Goal: Task Accomplishment & Management: Use online tool/utility

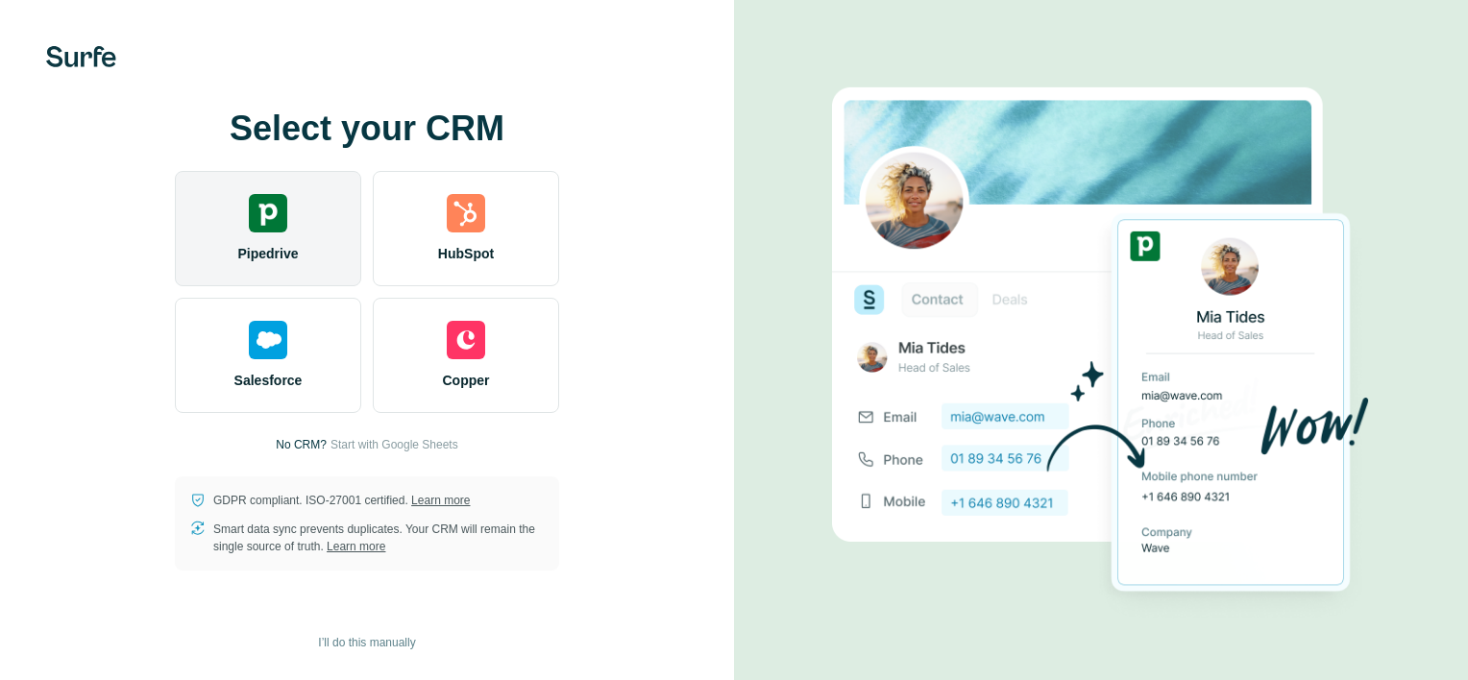
click at [285, 224] on img at bounding box center [268, 213] width 38 height 38
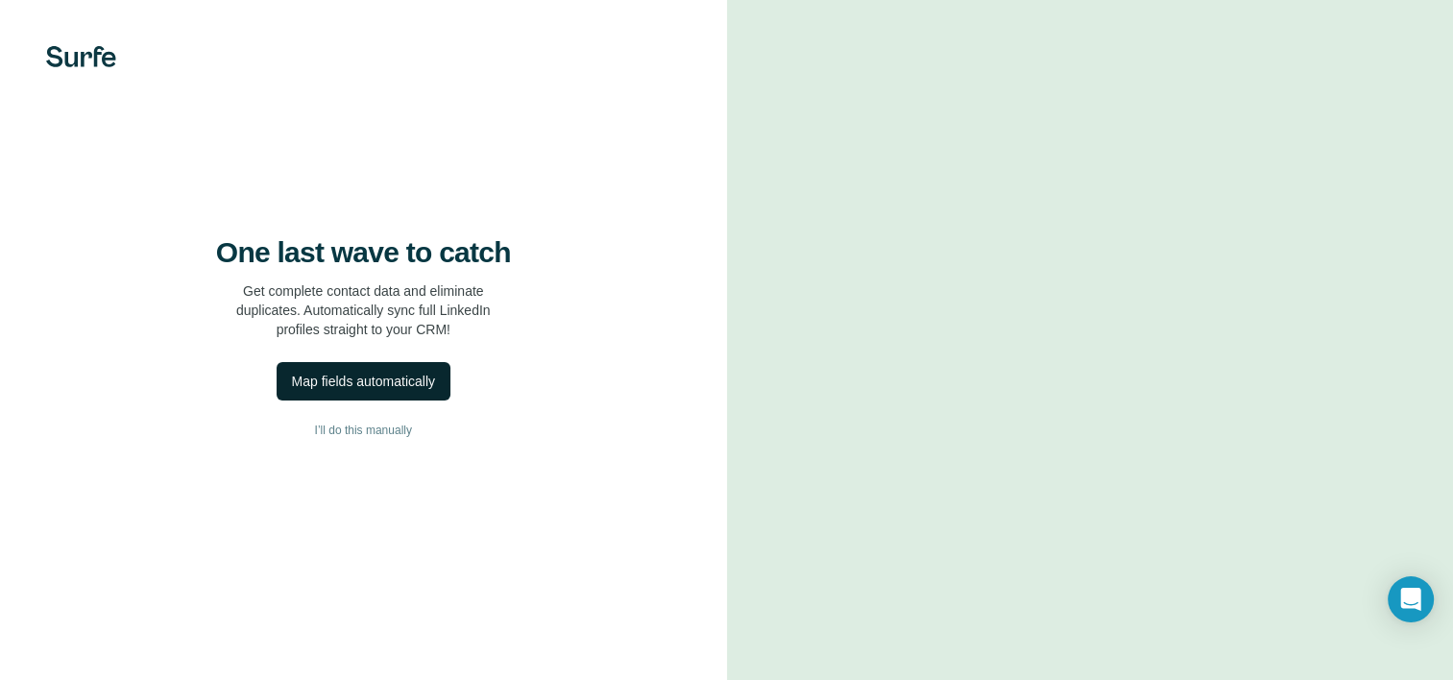
click at [419, 391] on div "Map fields automatically" at bounding box center [363, 381] width 143 height 19
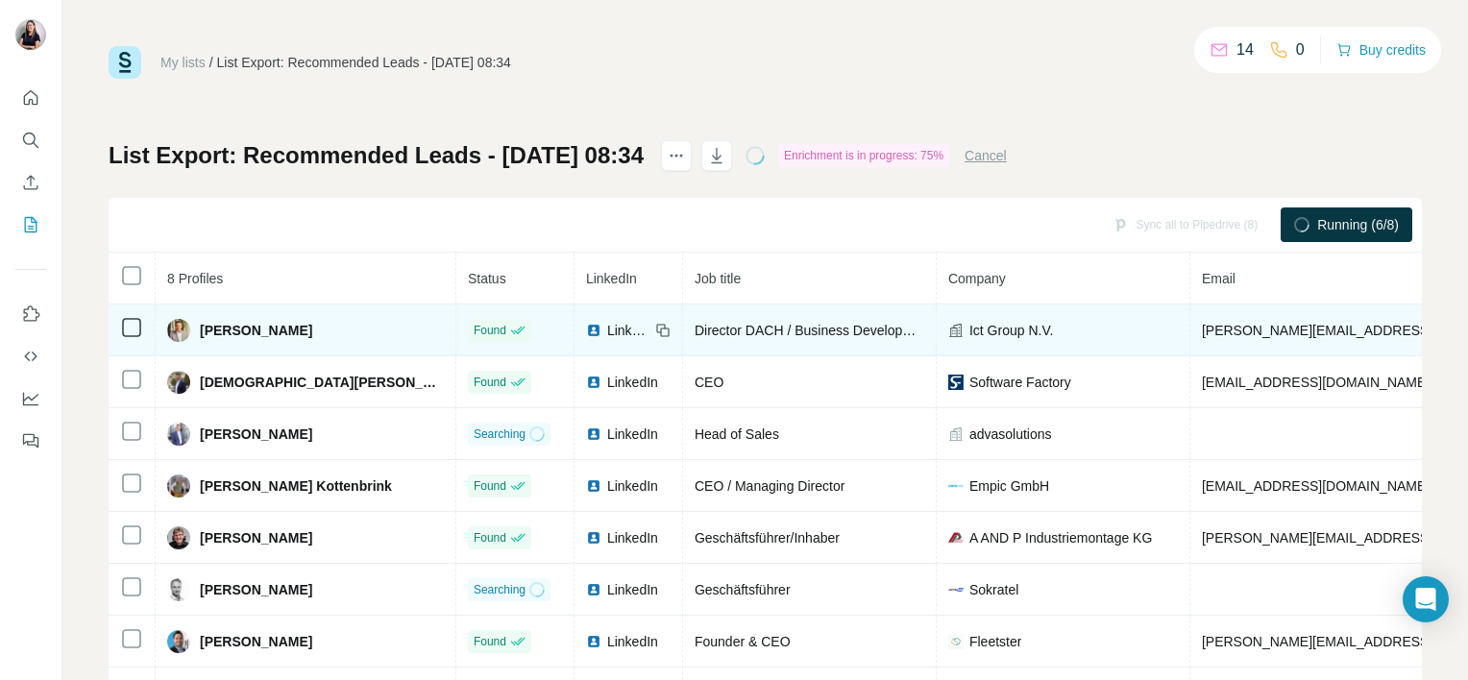
scroll to position [92, 0]
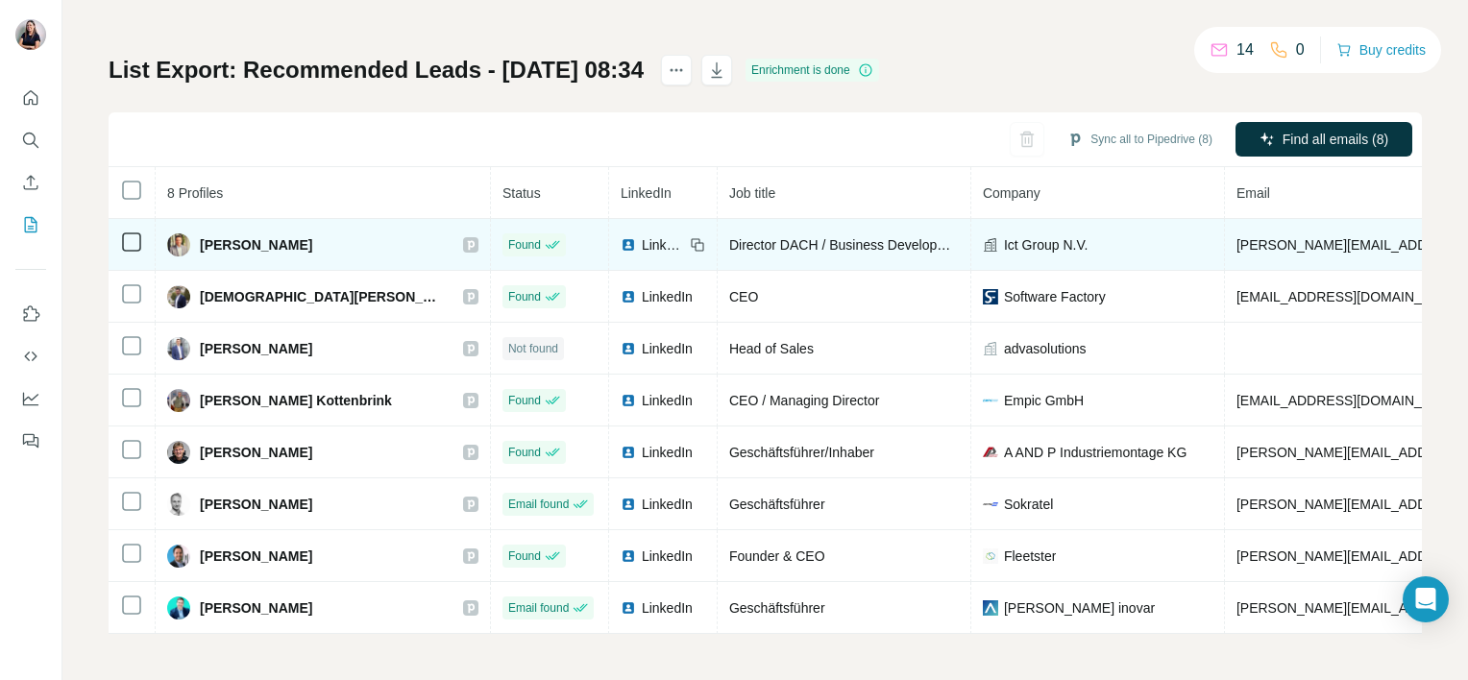
drag, startPoint x: 319, startPoint y: 235, endPoint x: 201, endPoint y: 222, distance: 118.9
click at [201, 222] on td "[PERSON_NAME]" at bounding box center [323, 245] width 335 height 52
copy span "[PERSON_NAME]"
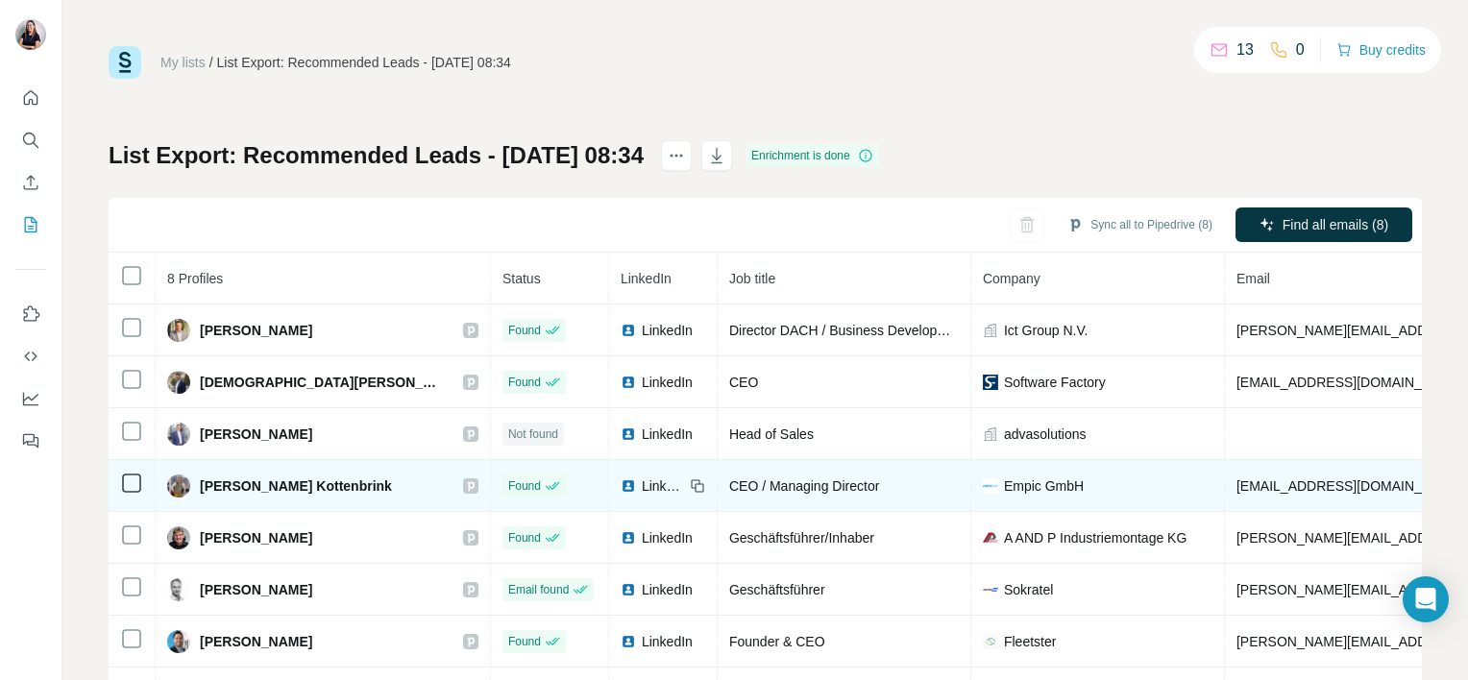
scroll to position [92, 0]
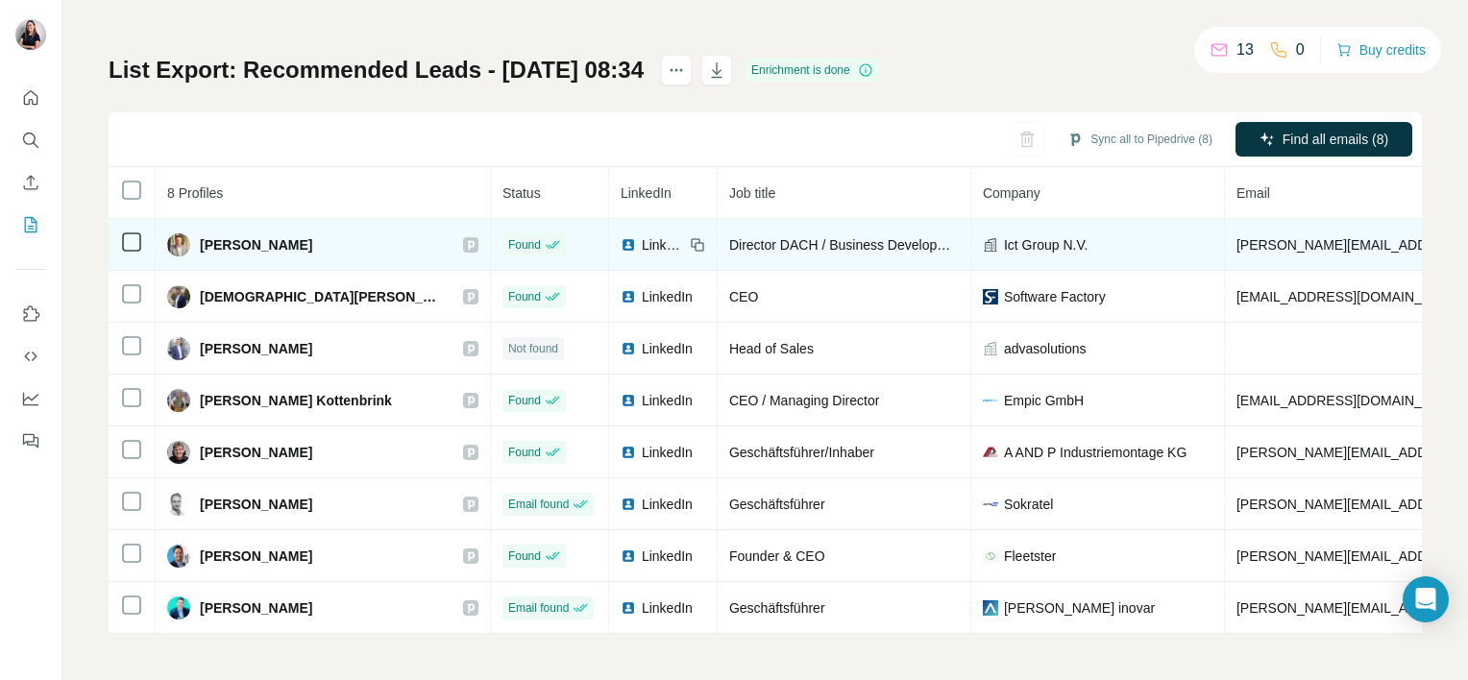
click at [1004, 235] on span "Ict Group N.V." at bounding box center [1046, 244] width 84 height 19
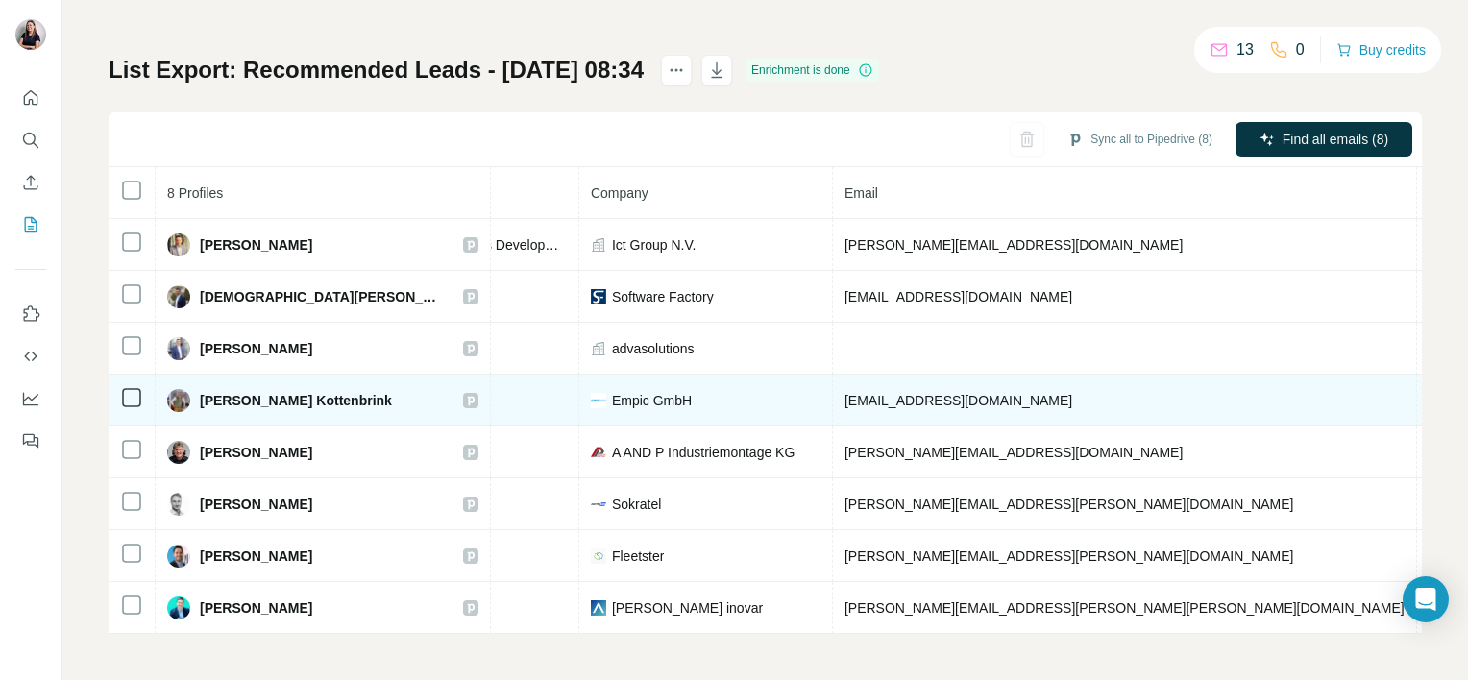
scroll to position [0, 268]
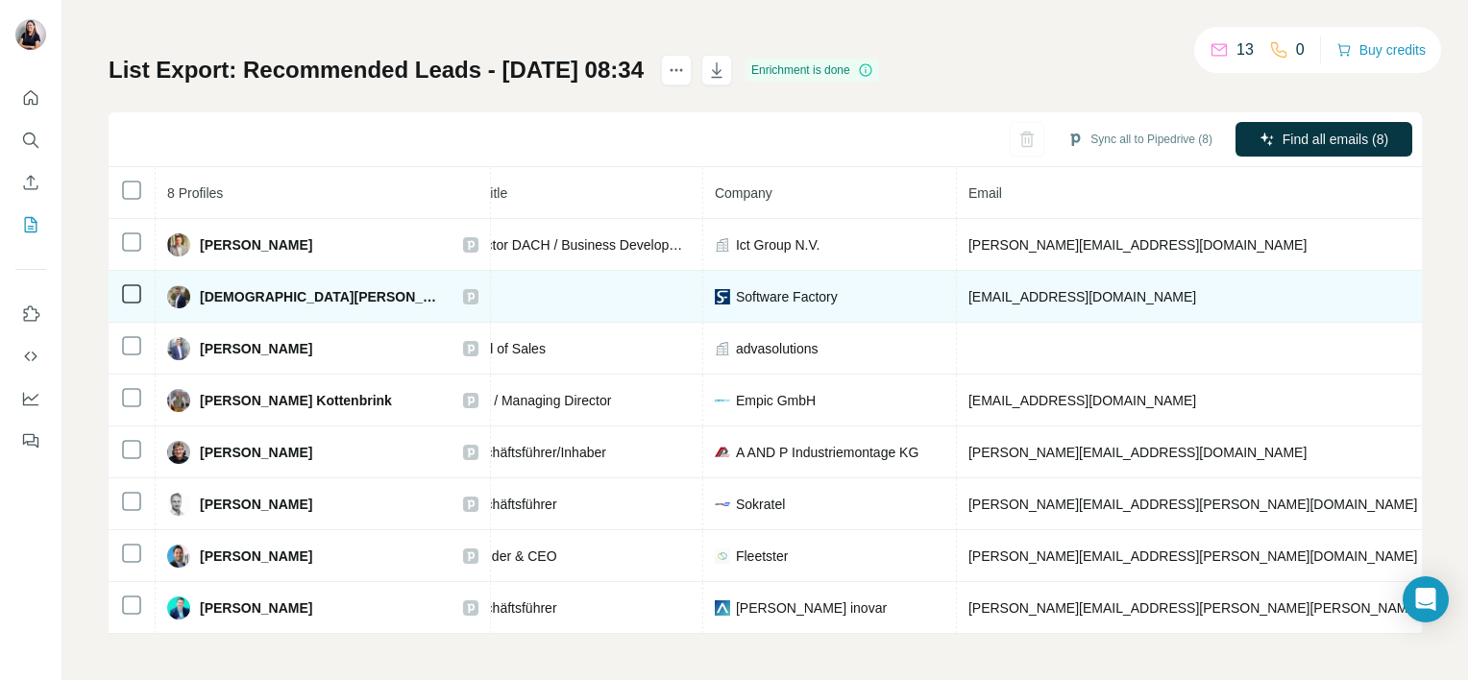
click at [736, 294] on span "Software Factory" at bounding box center [787, 296] width 102 height 19
drag, startPoint x: 745, startPoint y: 294, endPoint x: 557, endPoint y: 292, distance: 188.3
click at [557, 292] on tr "Christian Krasenbrink Found LinkedIn CEO Software Factory krasenbrink@sf.com +4…" at bounding box center [1039, 297] width 2396 height 52
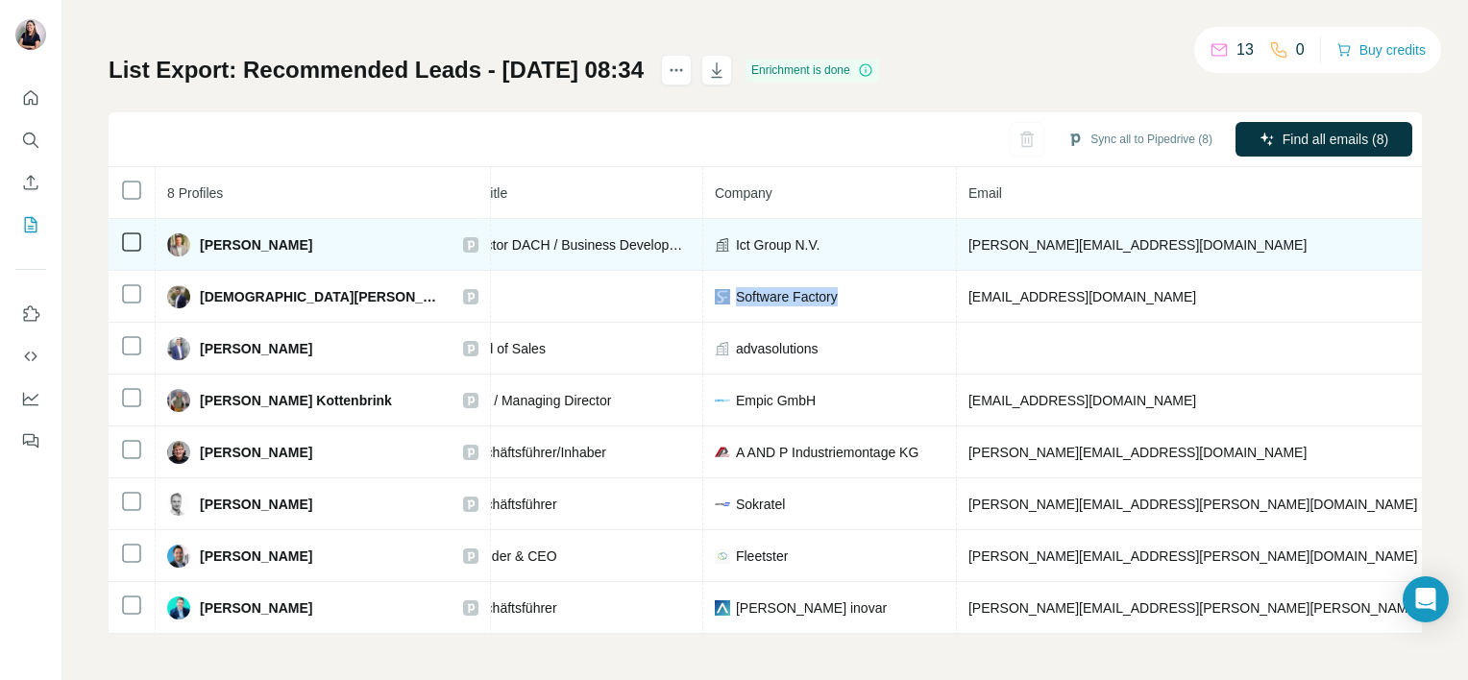
copy tr "Software Factory"
